Goal: Task Accomplishment & Management: Use online tool/utility

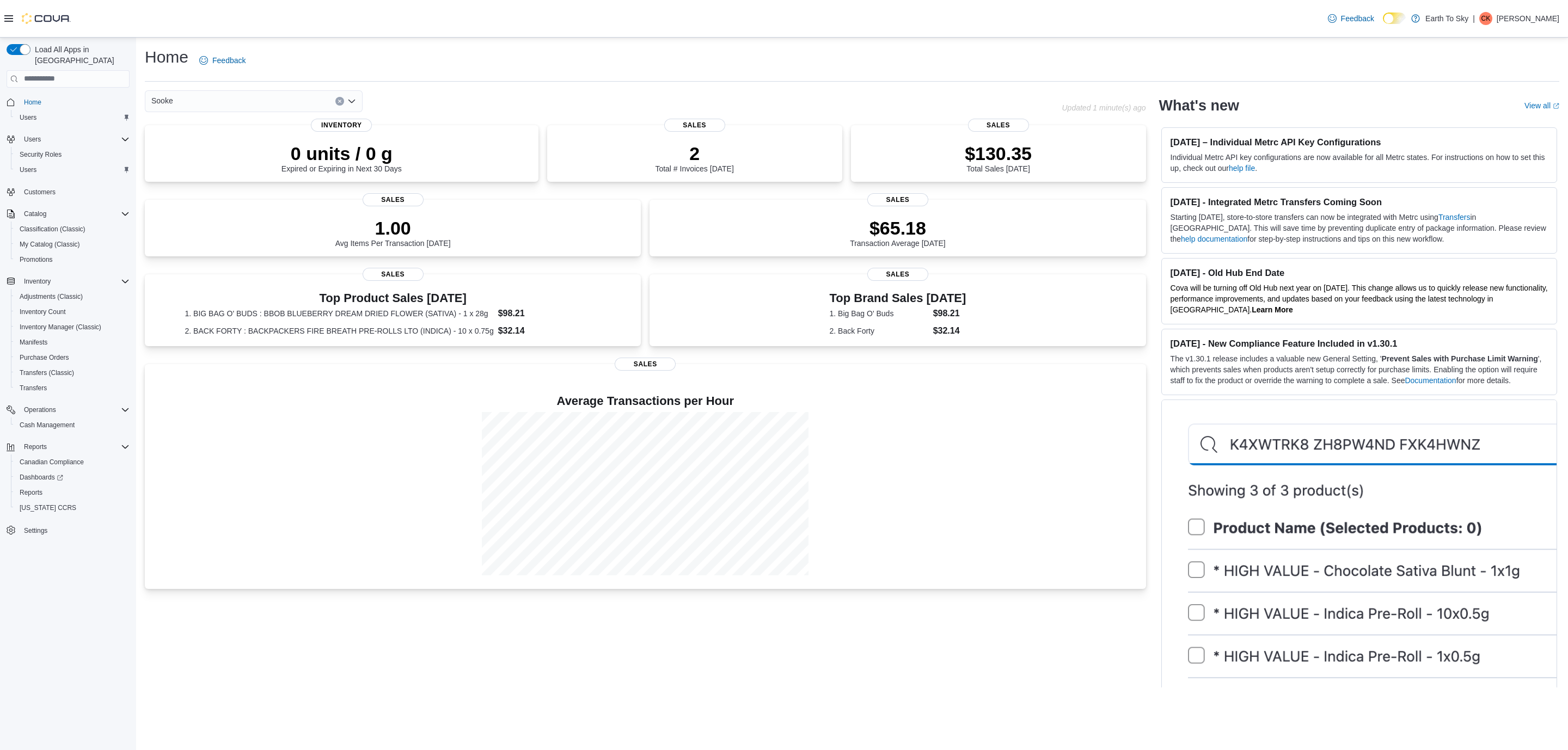
click at [203, 98] on div "Sooke" at bounding box center [253, 101] width 218 height 22
click at [193, 178] on span "Trail" at bounding box center [189, 183] width 15 height 11
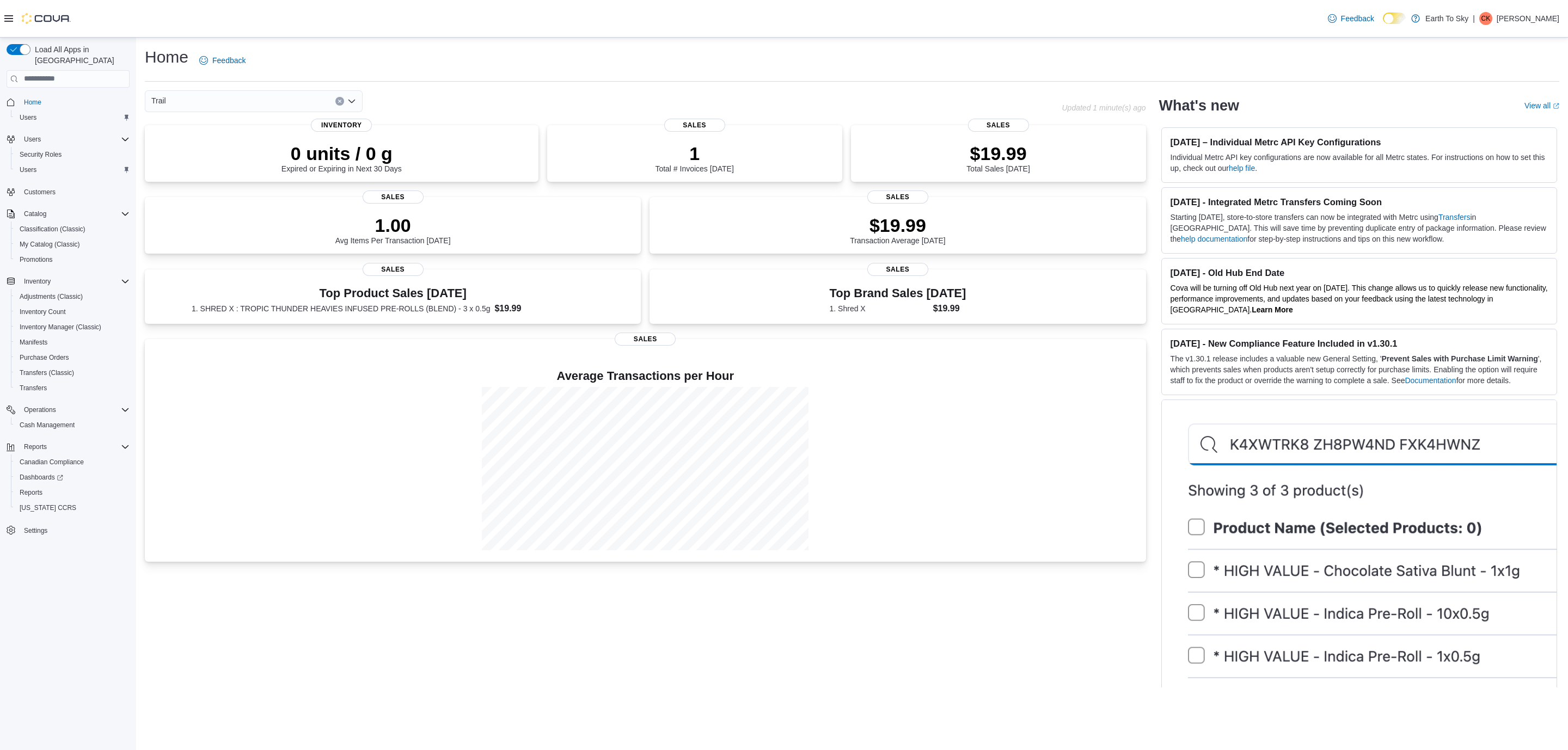
click at [209, 98] on div "Trail" at bounding box center [253, 101] width 218 height 22
click at [191, 162] on span "Sooke" at bounding box center [192, 167] width 22 height 11
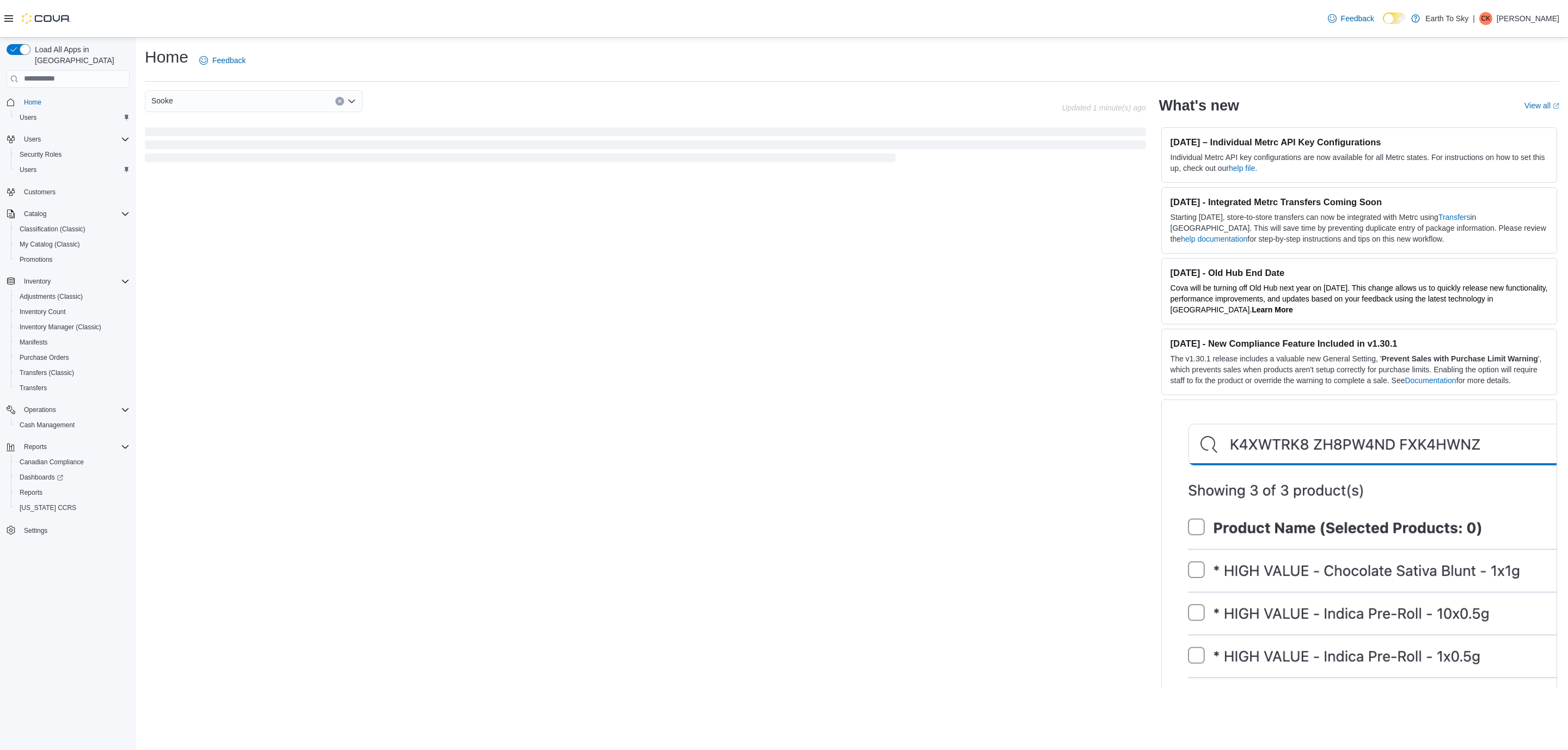
click at [216, 105] on div "Sooke" at bounding box center [253, 101] width 218 height 22
click at [197, 165] on span "Sooke" at bounding box center [192, 167] width 22 height 11
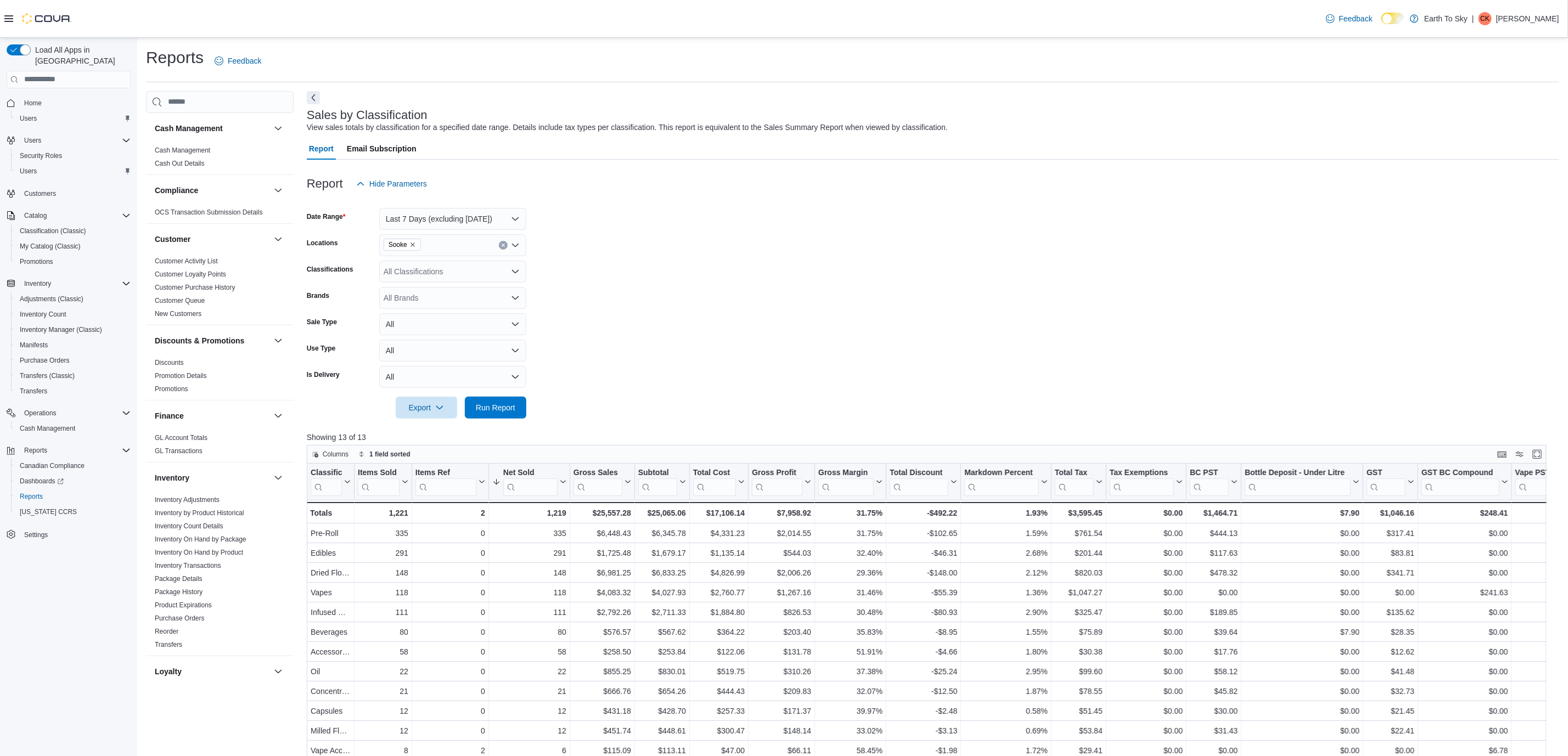
click at [410, 251] on div "Sooke" at bounding box center [453, 245] width 147 height 22
click at [412, 247] on icon "Remove Sooke from selection in this group" at bounding box center [413, 245] width 7 height 7
click at [414, 323] on span "Trail" at bounding box center [410, 327] width 15 height 11
click at [505, 400] on span "Run Report" at bounding box center [495, 407] width 49 height 22
click at [403, 242] on icon "Remove Trail from selection in this group" at bounding box center [407, 245] width 7 height 7
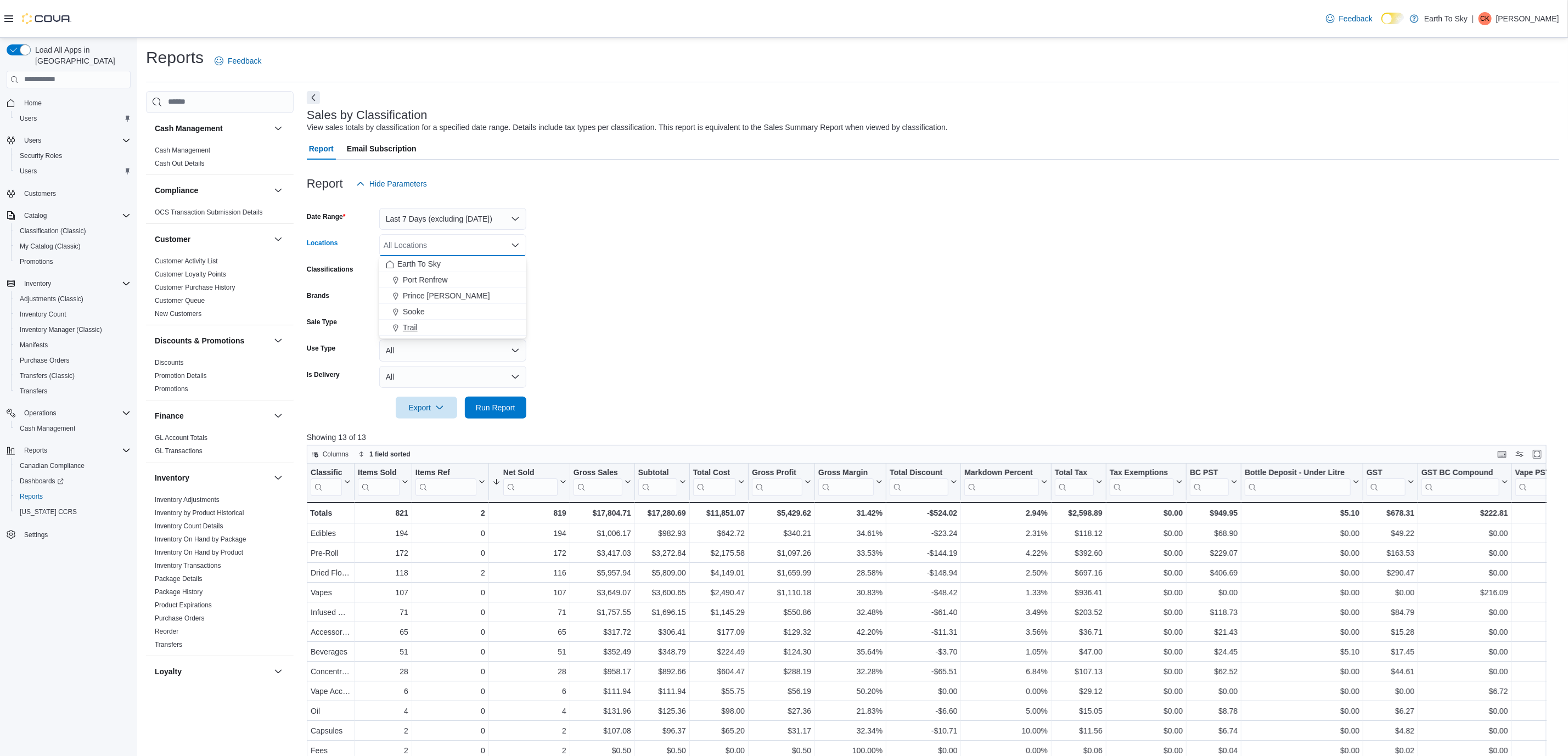
click at [410, 325] on span "Trail" at bounding box center [410, 327] width 15 height 11
click at [414, 312] on span "Sooke" at bounding box center [414, 312] width 22 height 11
click at [449, 243] on icon "Remove Trail from selection in this group" at bounding box center [449, 245] width 7 height 7
click at [514, 402] on span "Run Report" at bounding box center [496, 407] width 40 height 11
